Goal: Task Accomplishment & Management: Manage account settings

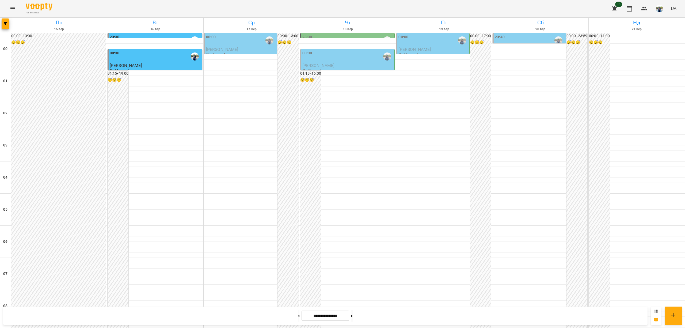
scroll to position [500, 0]
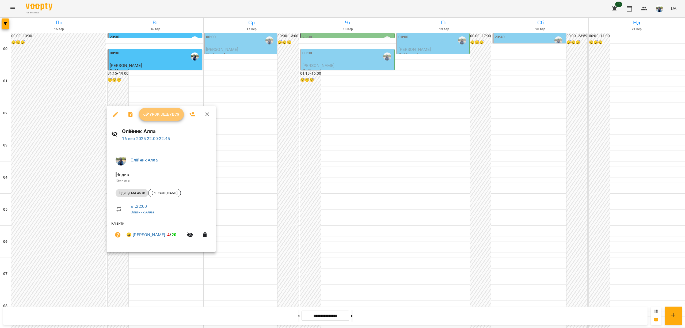
click at [165, 117] on span "Урок відбувся" at bounding box center [161, 114] width 36 height 6
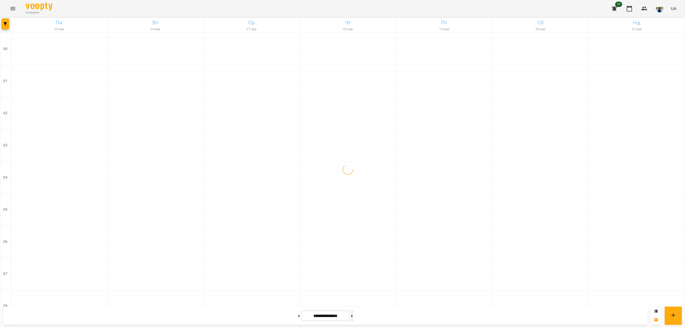
click at [353, 318] on button at bounding box center [351, 316] width 1 height 12
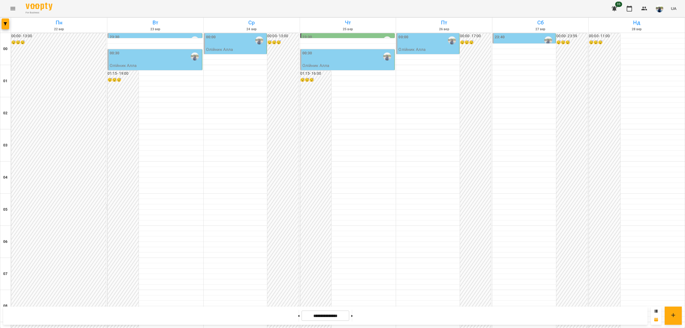
scroll to position [464, 0]
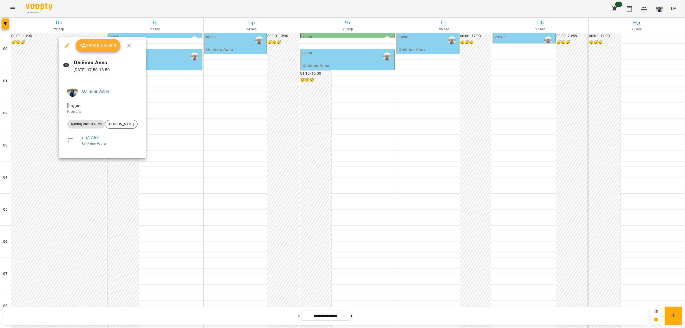
click at [130, 44] on icon "button" at bounding box center [129, 45] width 6 height 6
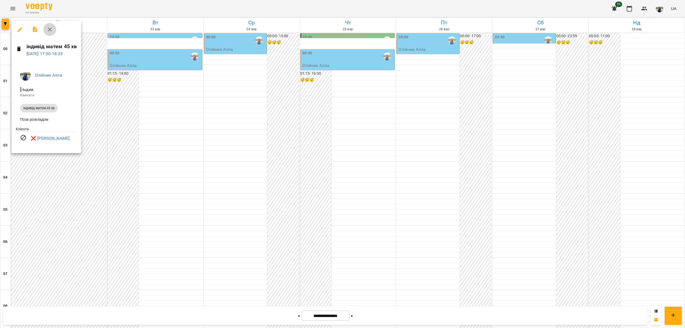
click at [51, 29] on icon "button" at bounding box center [50, 29] width 6 height 6
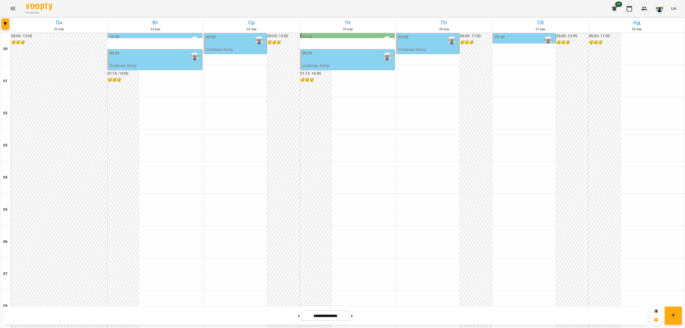
scroll to position [500, 0]
click at [353, 316] on icon at bounding box center [351, 316] width 1 height 2
type input "**********"
